Goal: Task Accomplishment & Management: Manage account settings

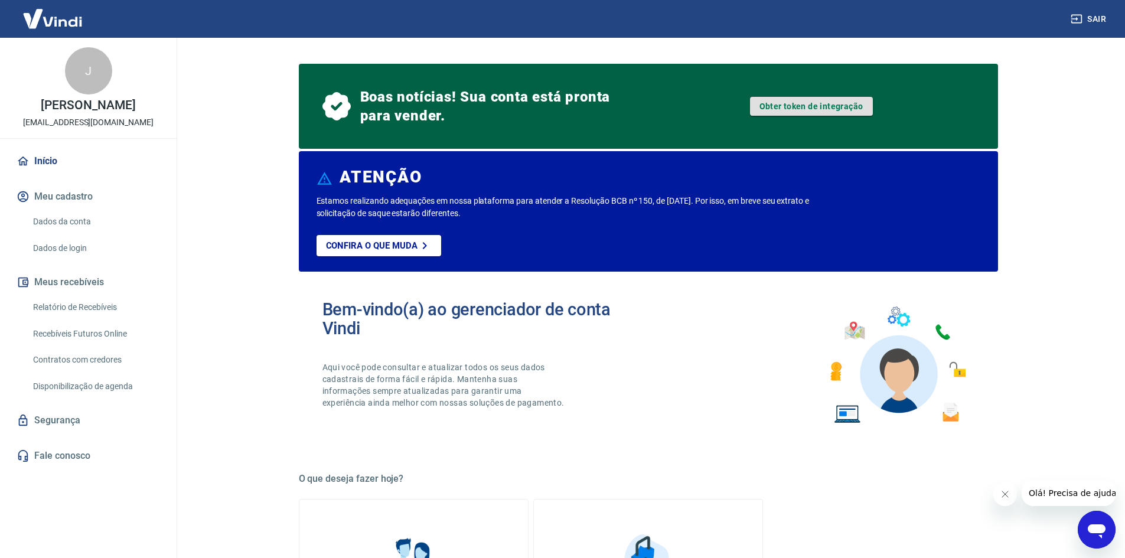
click at [816, 107] on link "Obter token de integração" at bounding box center [811, 106] width 123 height 19
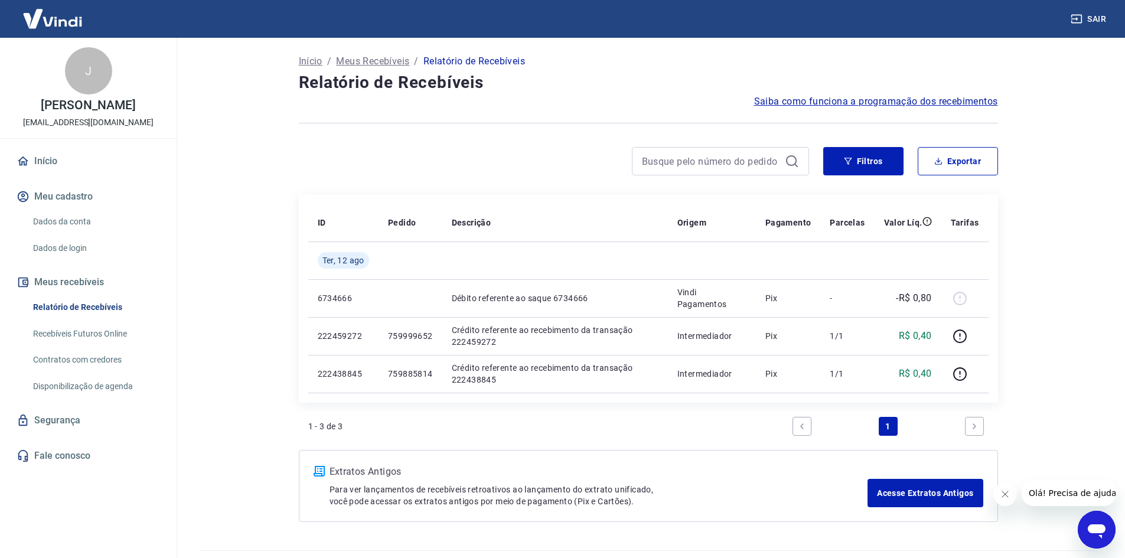
click at [40, 174] on link "Início" at bounding box center [88, 161] width 148 height 26
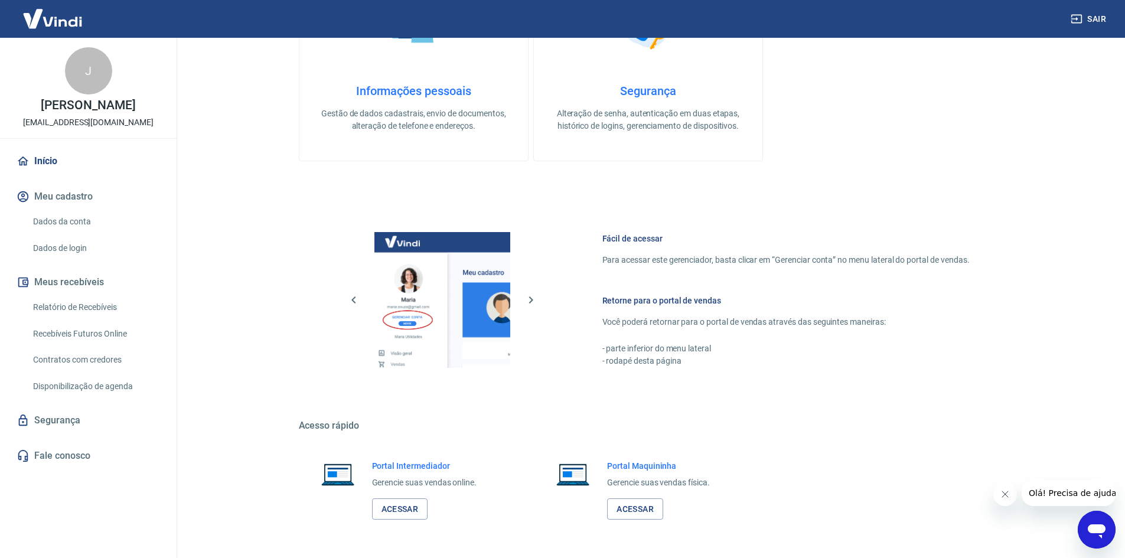
scroll to position [572, 0]
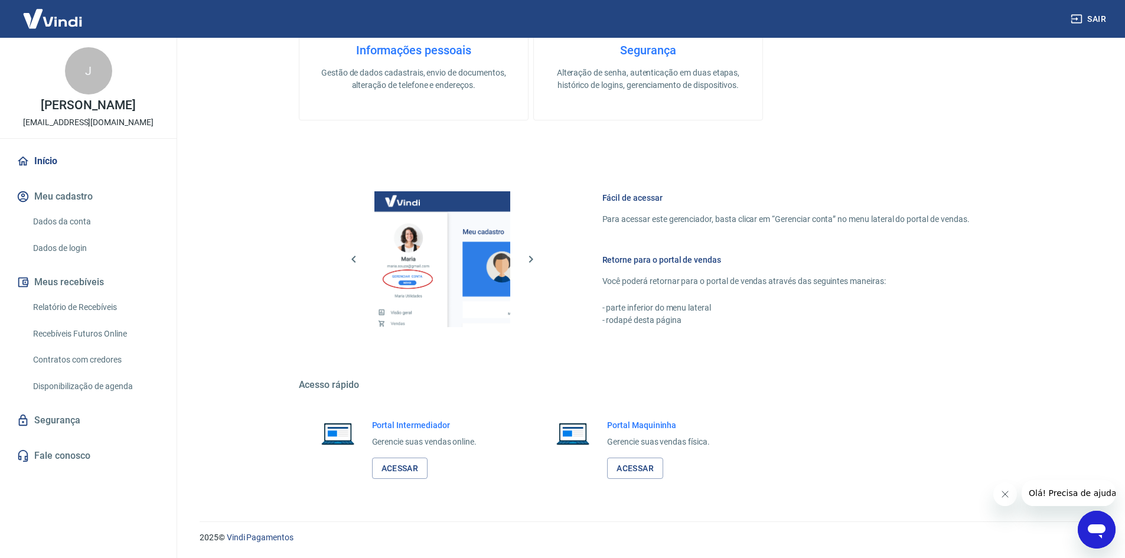
click at [92, 394] on link "Disponibilização de agenda" at bounding box center [95, 386] width 134 height 24
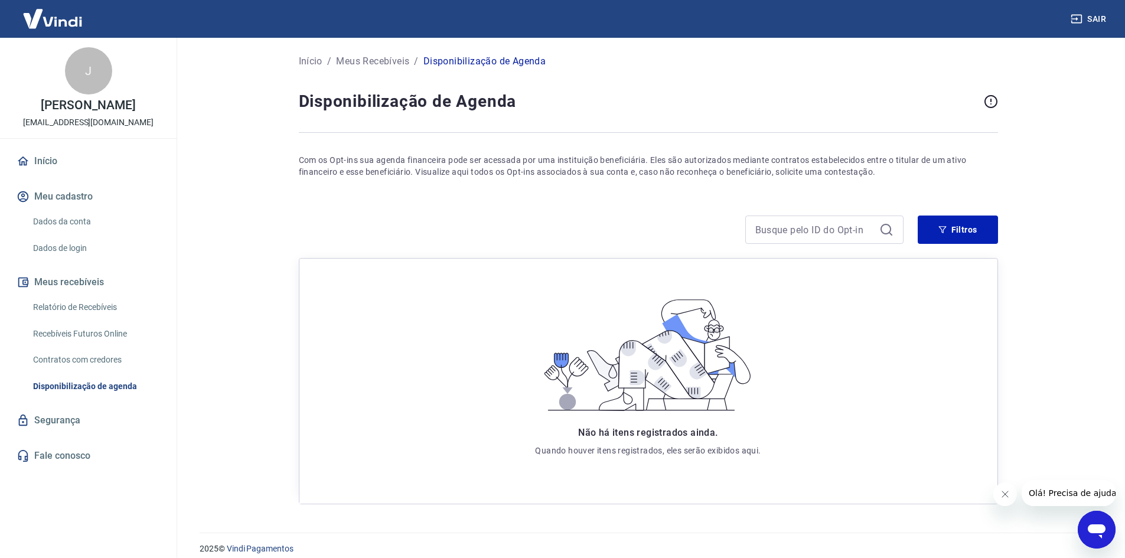
scroll to position [12, 0]
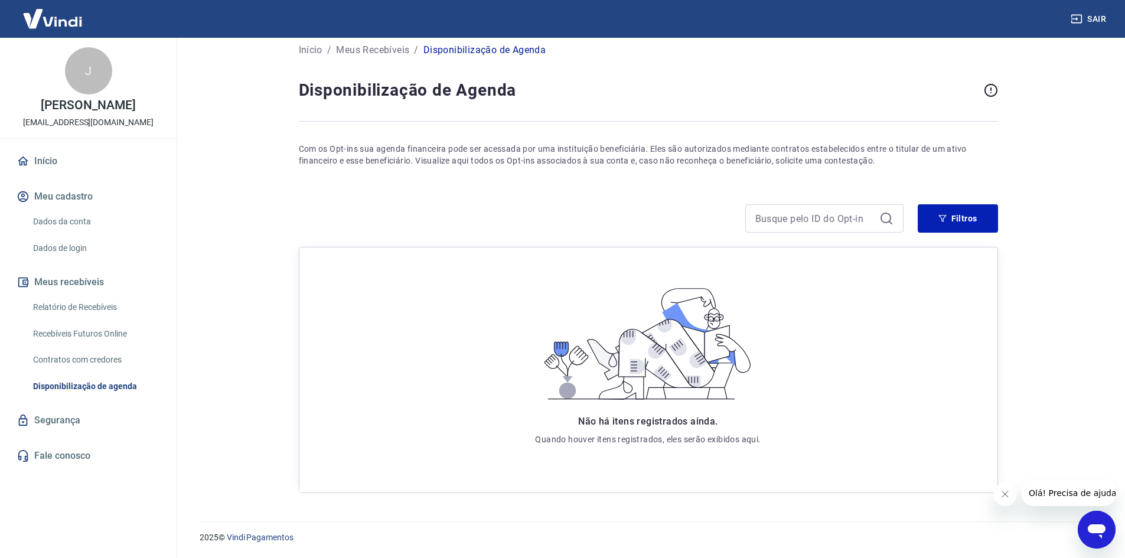
click at [80, 346] on link "Recebíveis Futuros Online" at bounding box center [95, 334] width 134 height 24
